Goal: Information Seeking & Learning: Learn about a topic

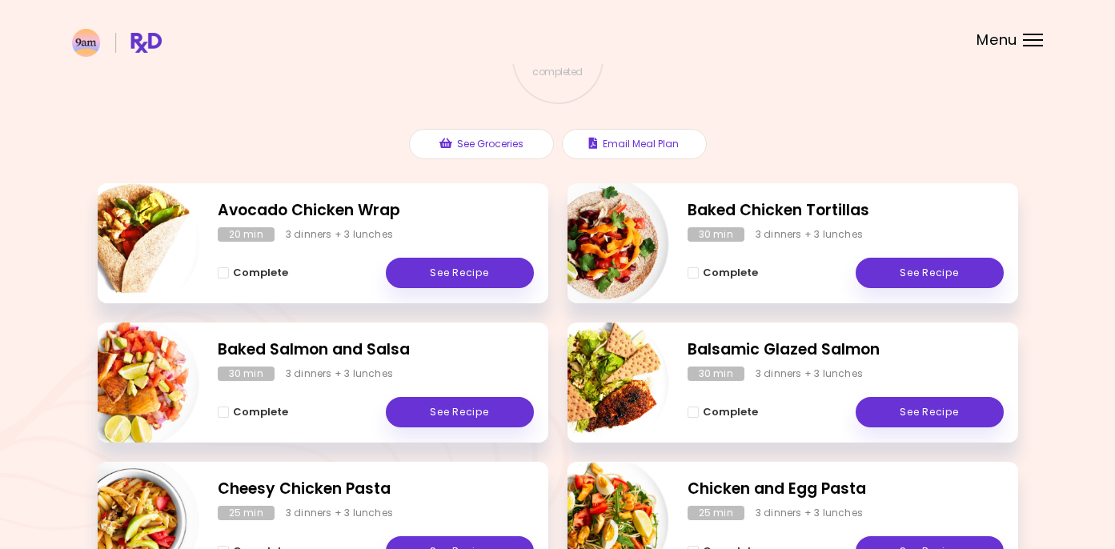
scroll to position [145, 0]
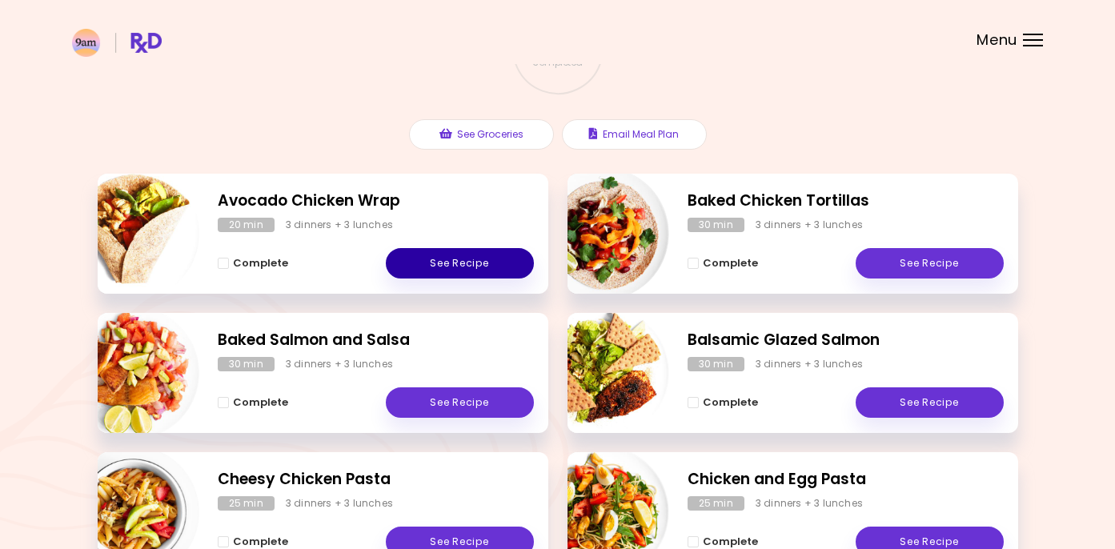
click at [444, 255] on link "See Recipe" at bounding box center [460, 263] width 148 height 30
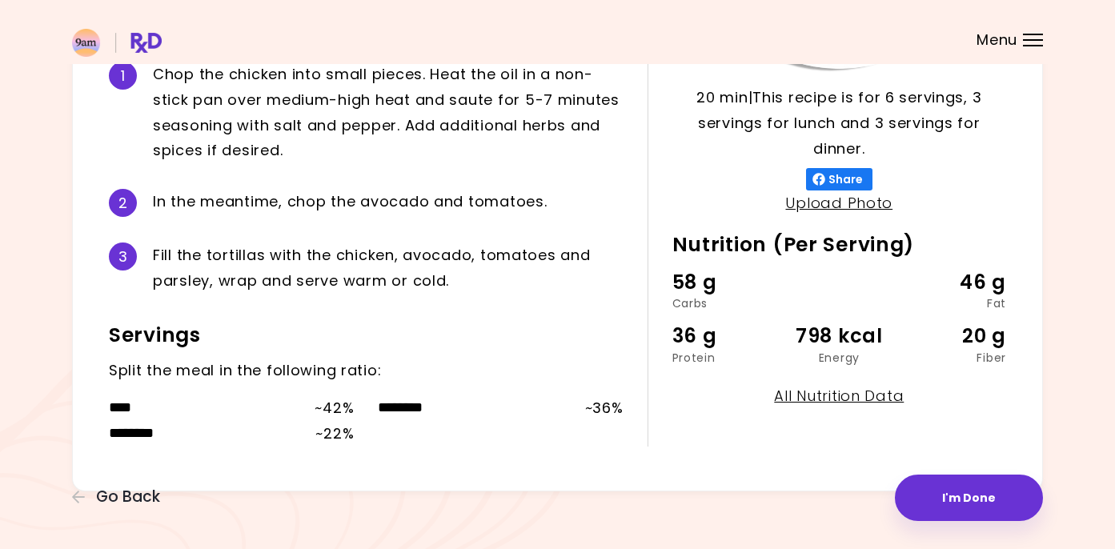
scroll to position [379, 0]
click at [833, 390] on link "All Nutrition Data" at bounding box center [839, 397] width 130 height 20
select select "*"
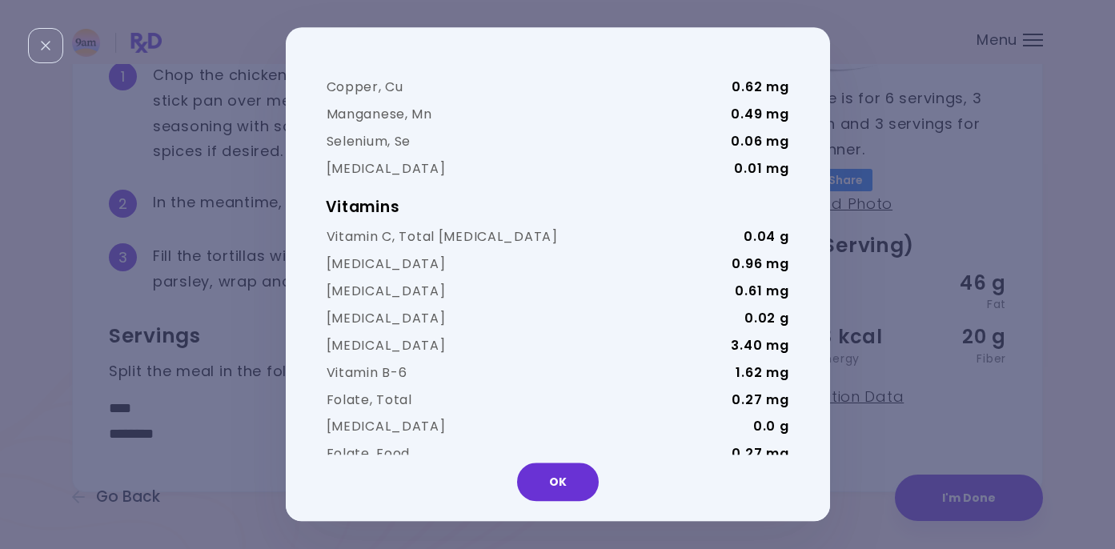
scroll to position [874, 0]
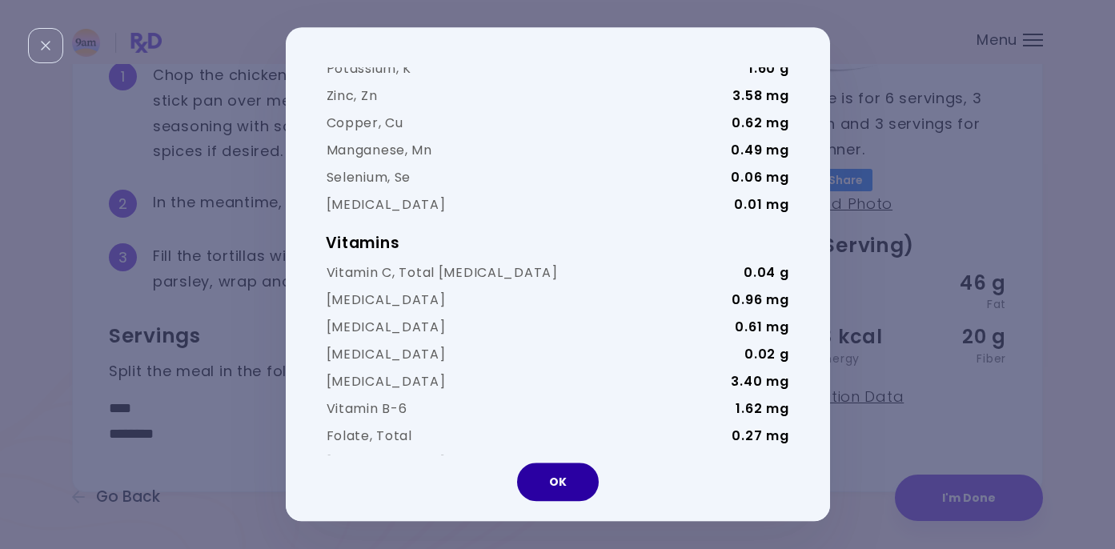
click at [562, 489] on button "OK" at bounding box center [558, 483] width 82 height 38
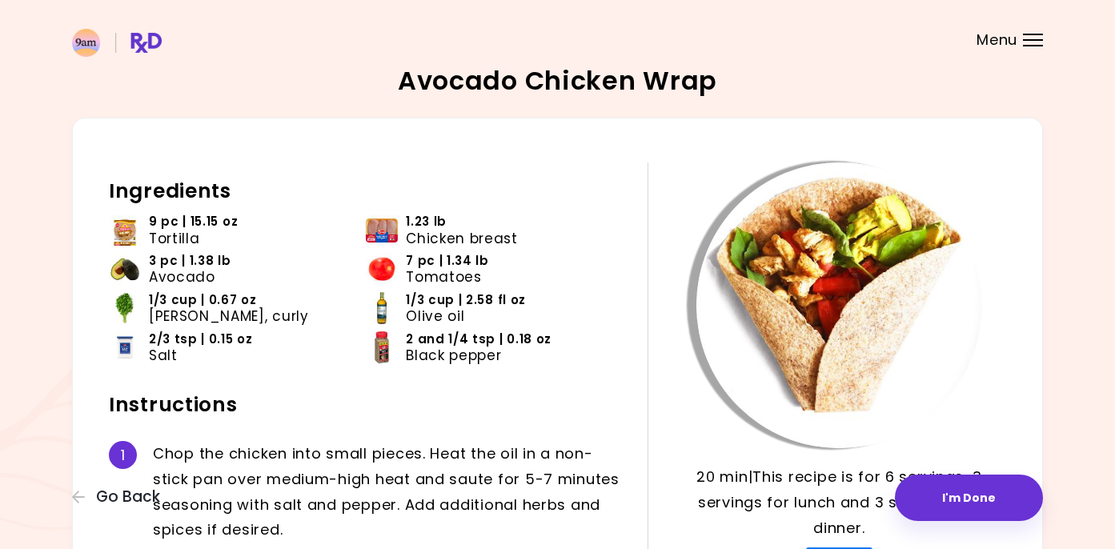
scroll to position [0, 0]
click at [986, 40] on span "Menu" at bounding box center [997, 40] width 41 height 14
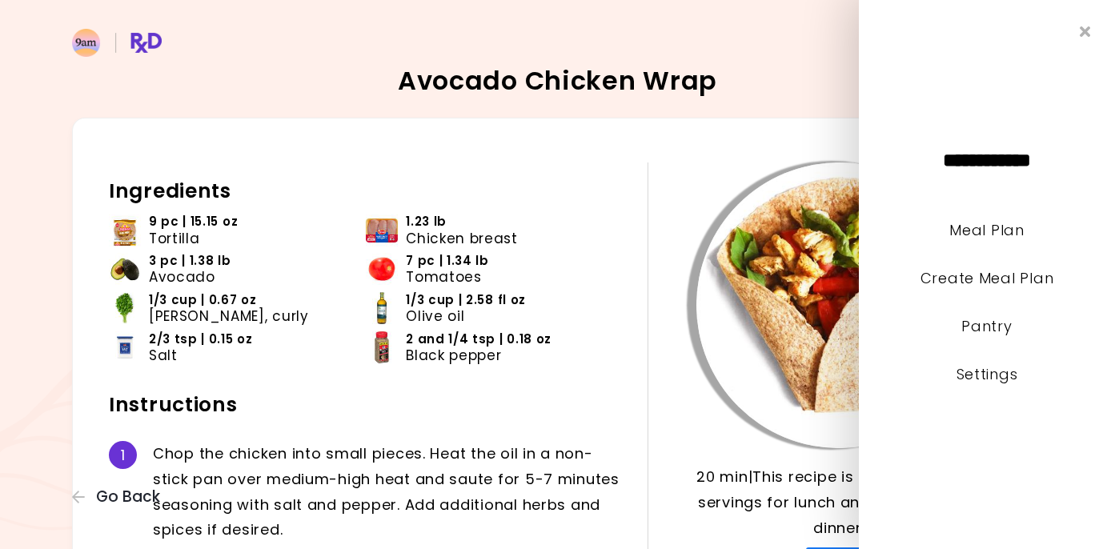
scroll to position [2, 0]
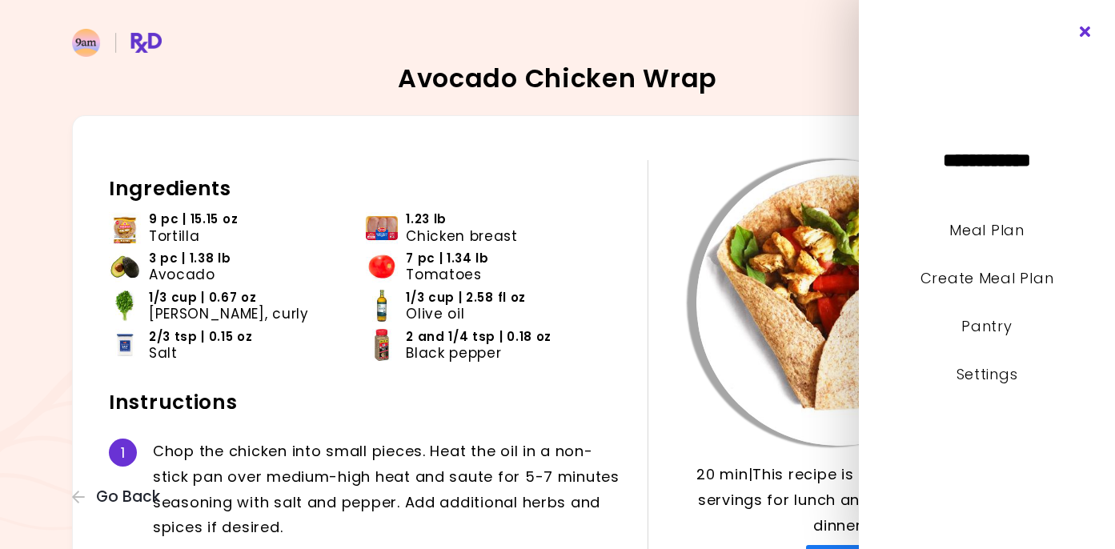
click at [1080, 34] on icon "Close" at bounding box center [1085, 31] width 15 height 11
